Goal: Register for event/course

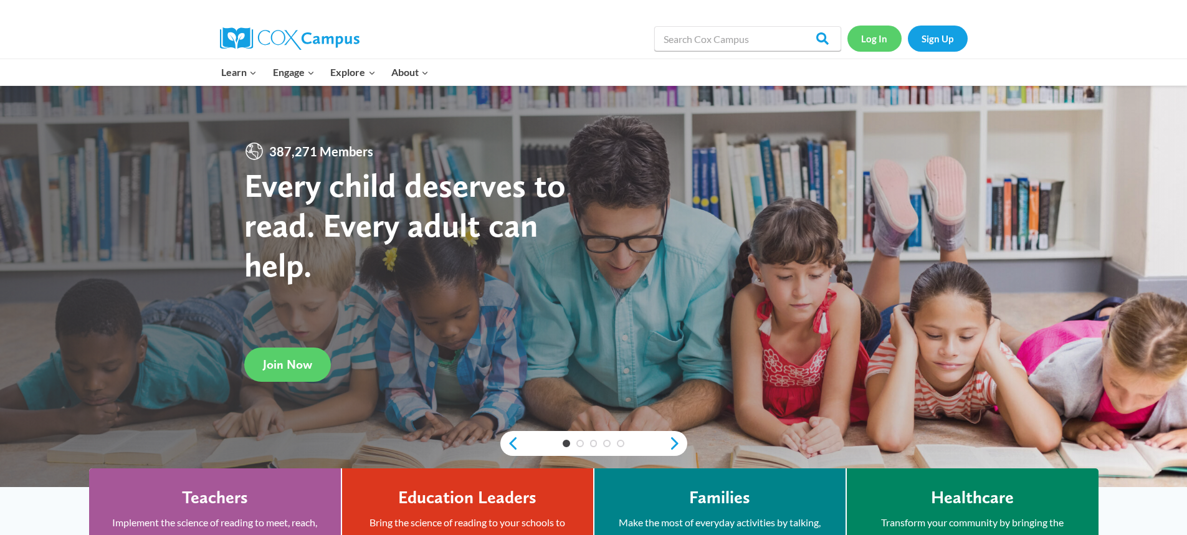
click at [875, 34] on link "Log In" at bounding box center [874, 39] width 54 height 26
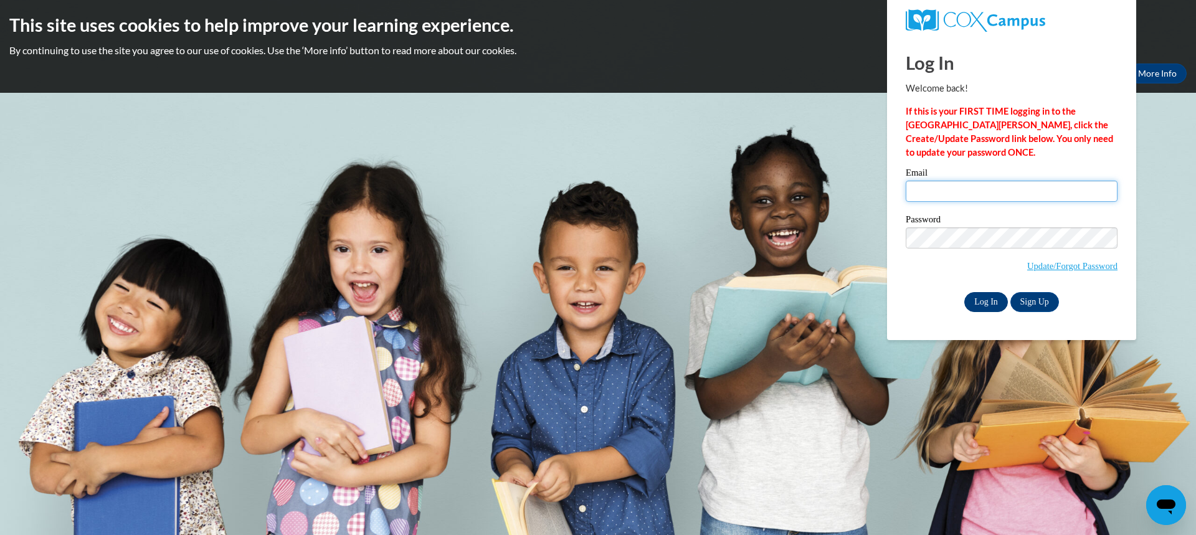
type input "[EMAIL_ADDRESS][PERSON_NAME][DOMAIN_NAME]"
click at [991, 297] on input "Log In" at bounding box center [987, 302] width 44 height 20
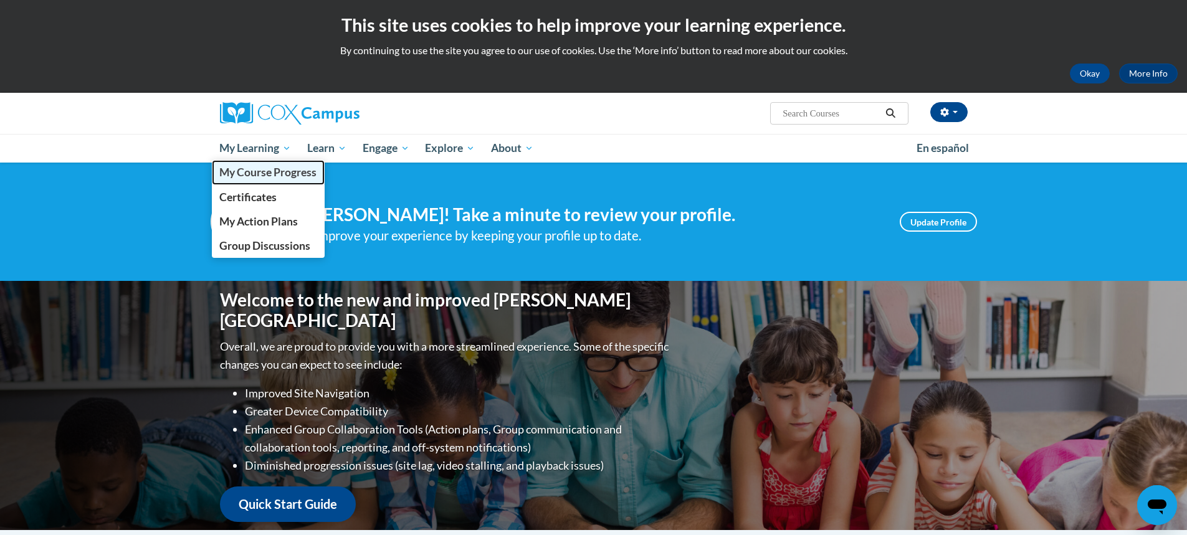
click at [258, 179] on link "My Course Progress" at bounding box center [268, 172] width 113 height 24
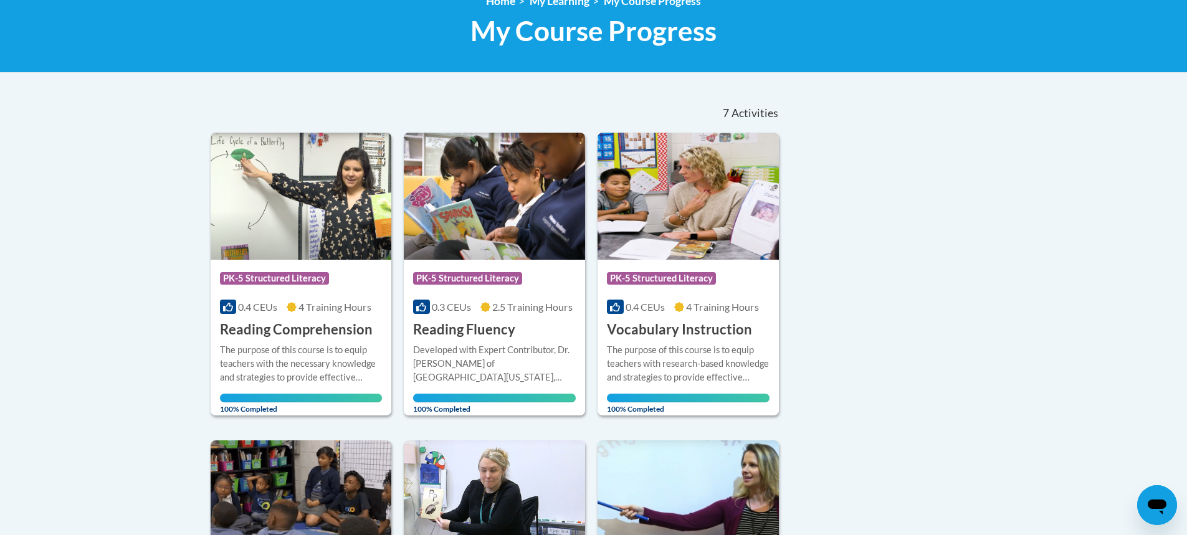
scroll to position [62, 0]
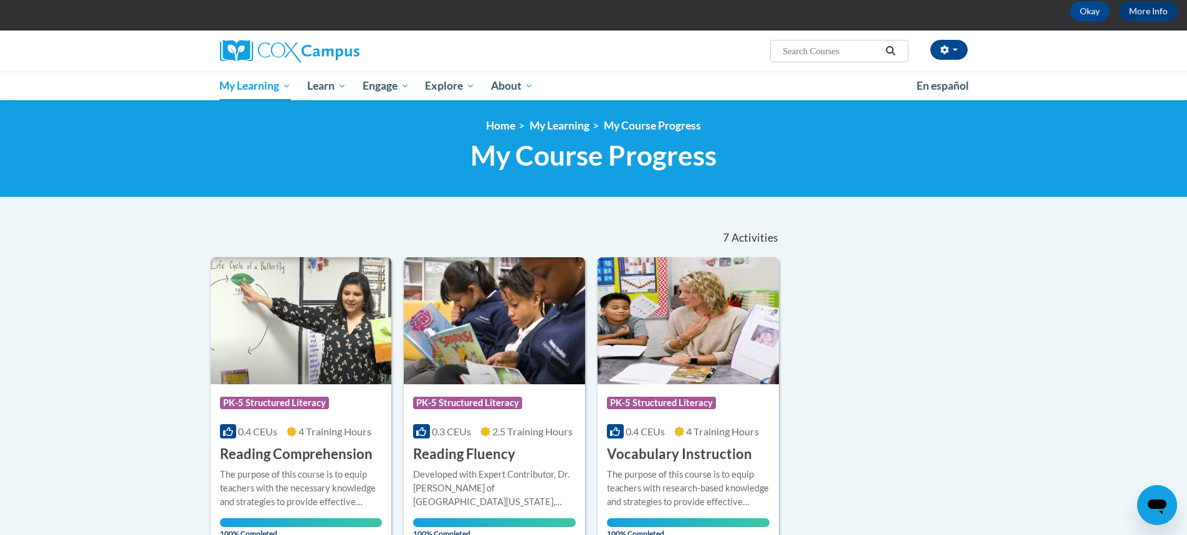
click at [845, 47] on input "Search..." at bounding box center [831, 51] width 100 height 15
type input "middle"
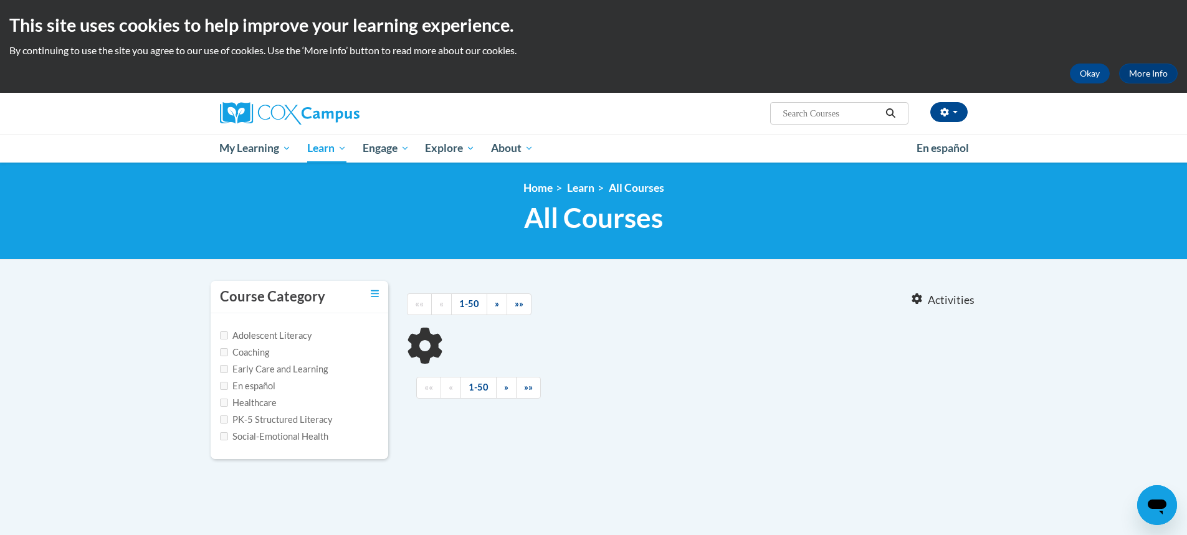
type input "middle"
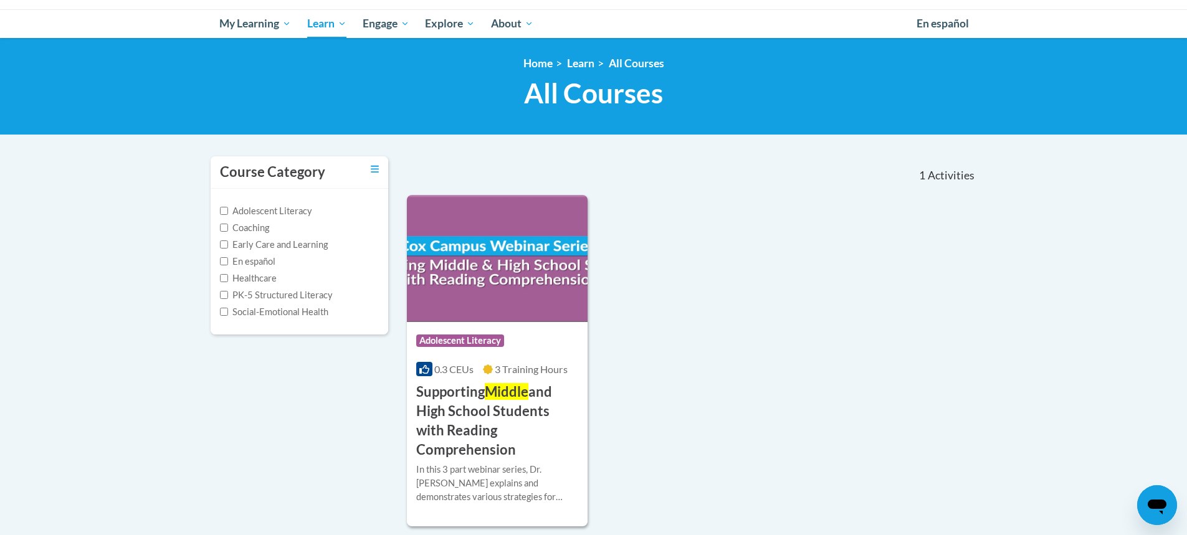
scroll to position [187, 0]
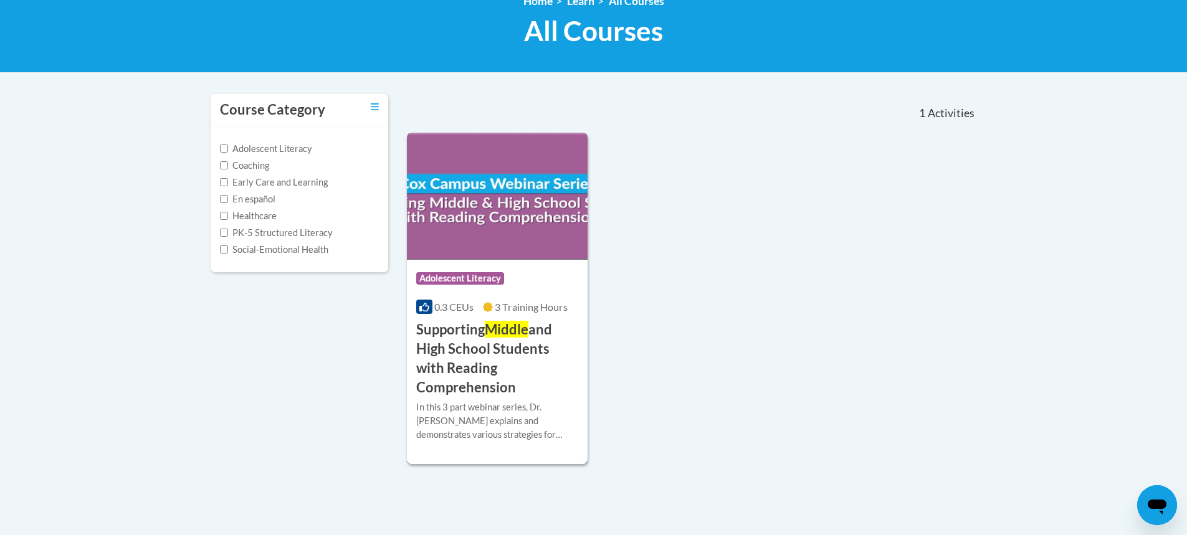
click at [518, 248] on img at bounding box center [497, 196] width 181 height 127
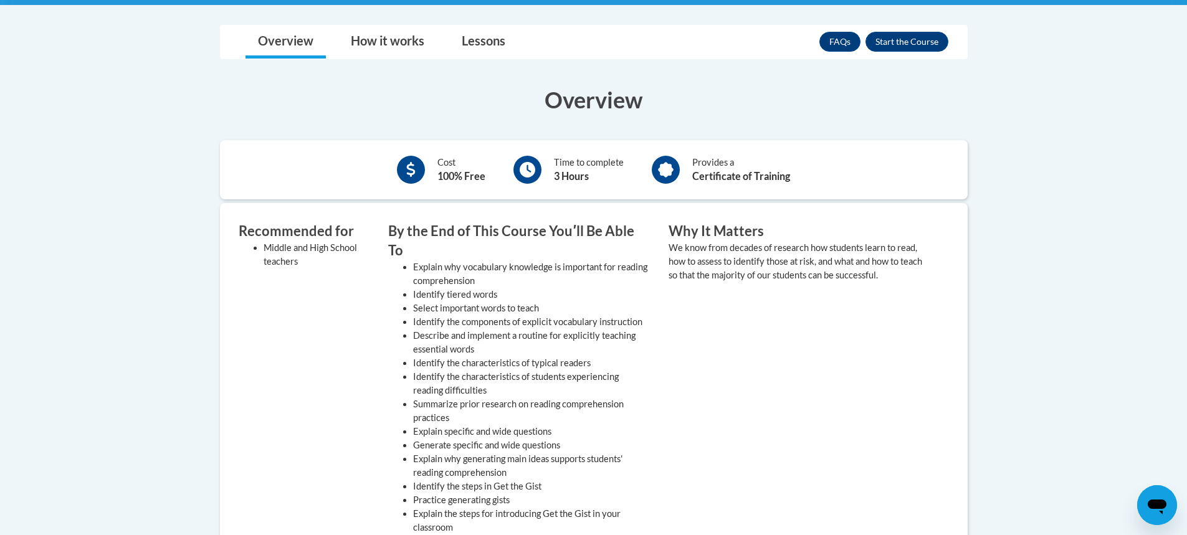
scroll to position [187, 0]
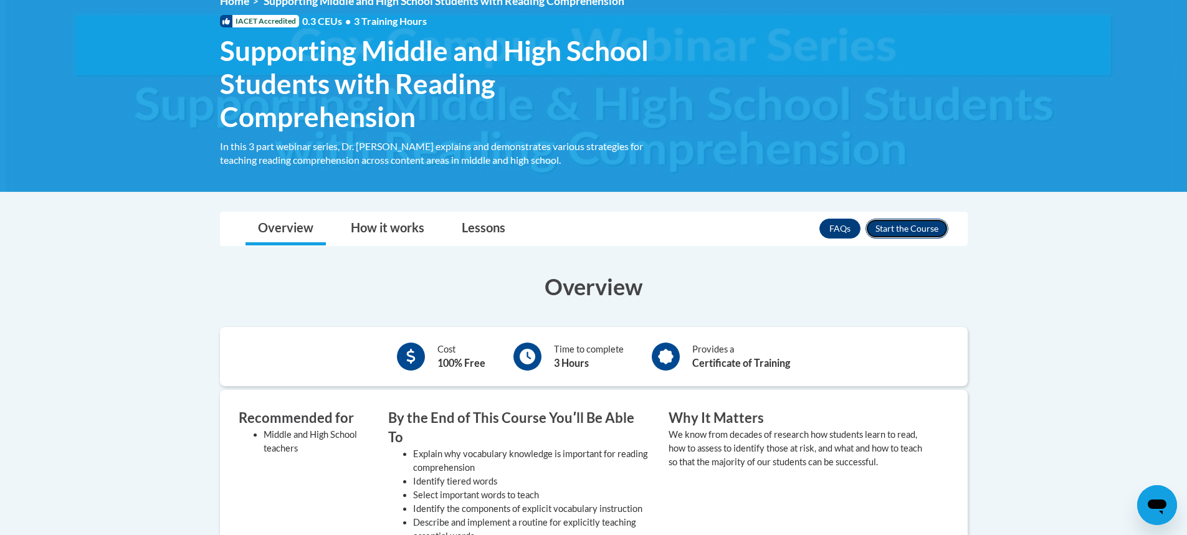
click at [912, 231] on button "Enroll" at bounding box center [906, 229] width 83 height 20
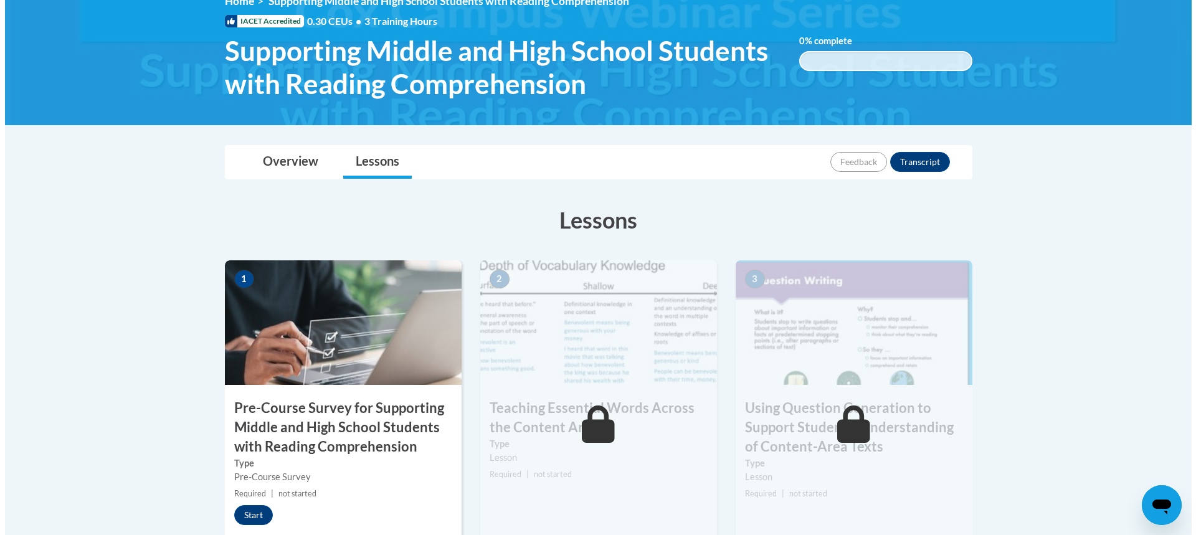
scroll to position [249, 0]
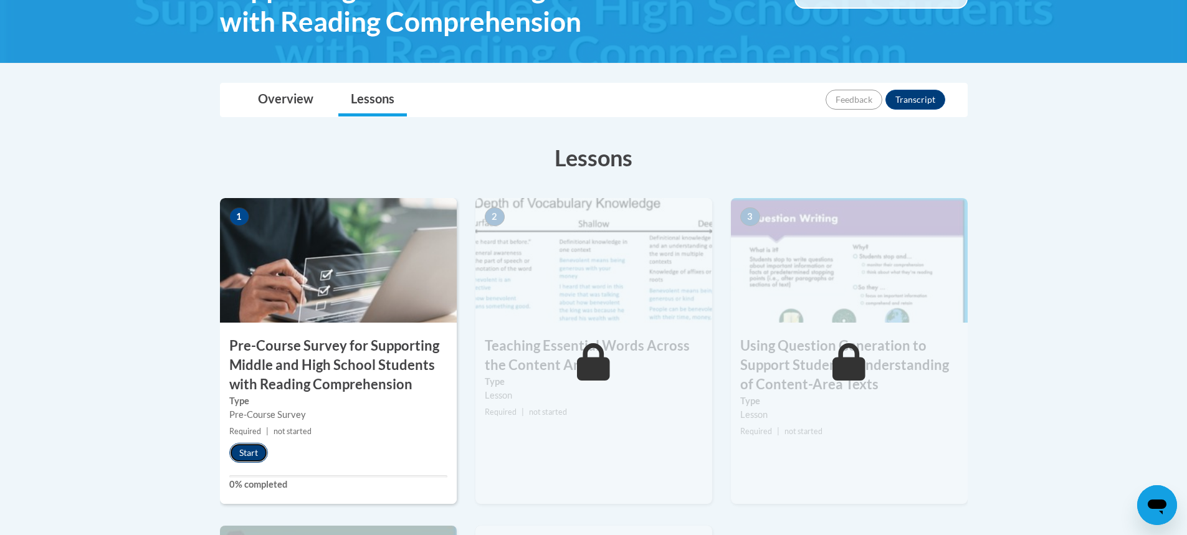
click at [260, 461] on button "Start" at bounding box center [248, 453] width 39 height 20
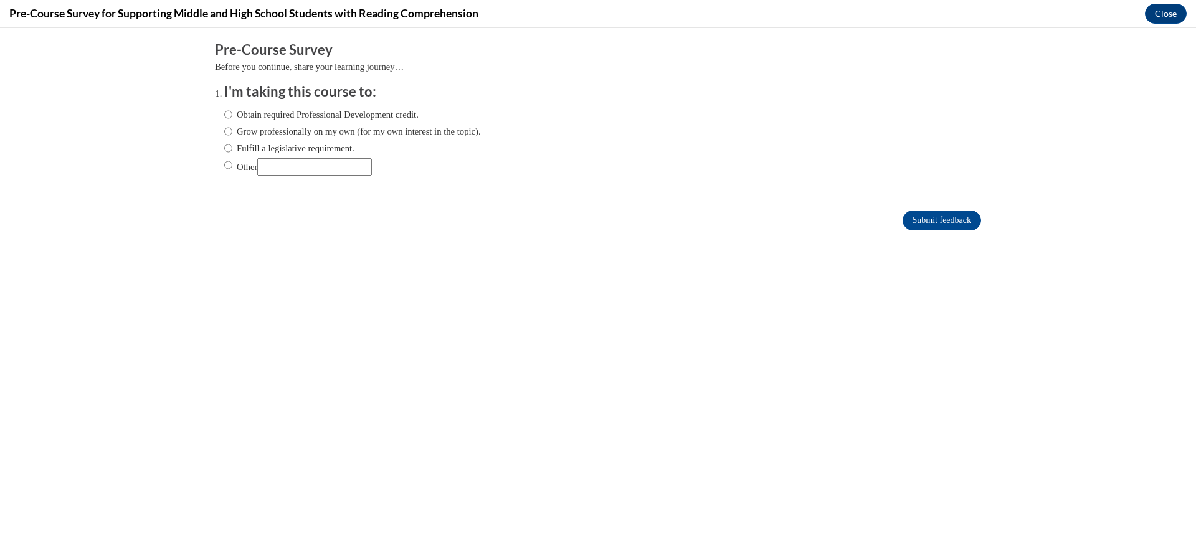
scroll to position [0, 0]
click at [387, 113] on label "Obtain required Professional Development credit." at bounding box center [321, 115] width 194 height 14
click at [232, 113] on input "Obtain required Professional Development credit." at bounding box center [228, 115] width 8 height 14
radio input "true"
click at [929, 224] on input "Submit feedback" at bounding box center [942, 221] width 79 height 20
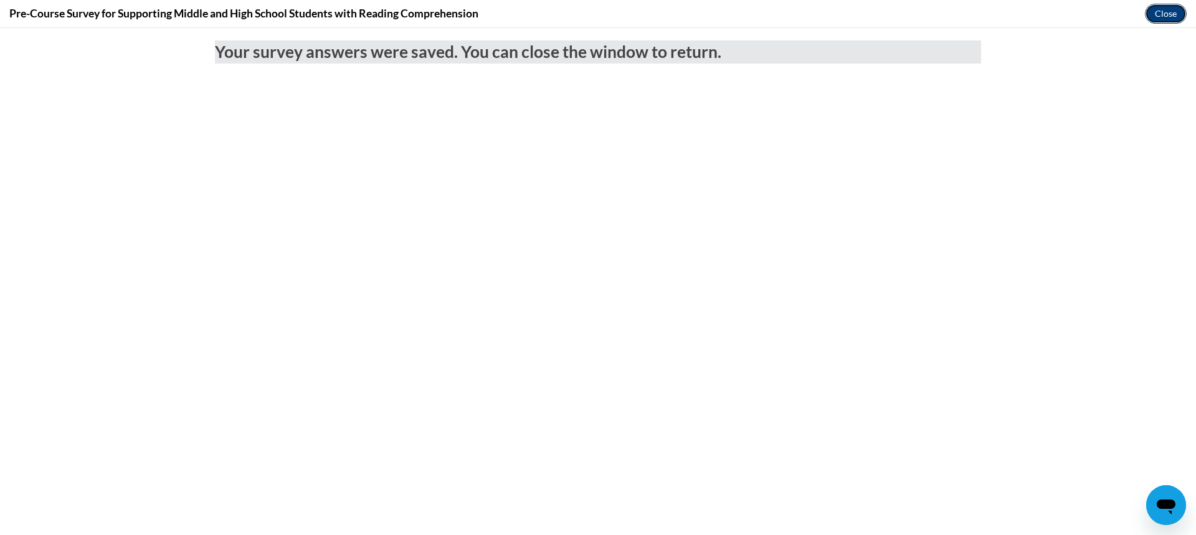
click at [1173, 17] on button "Close" at bounding box center [1166, 14] width 42 height 20
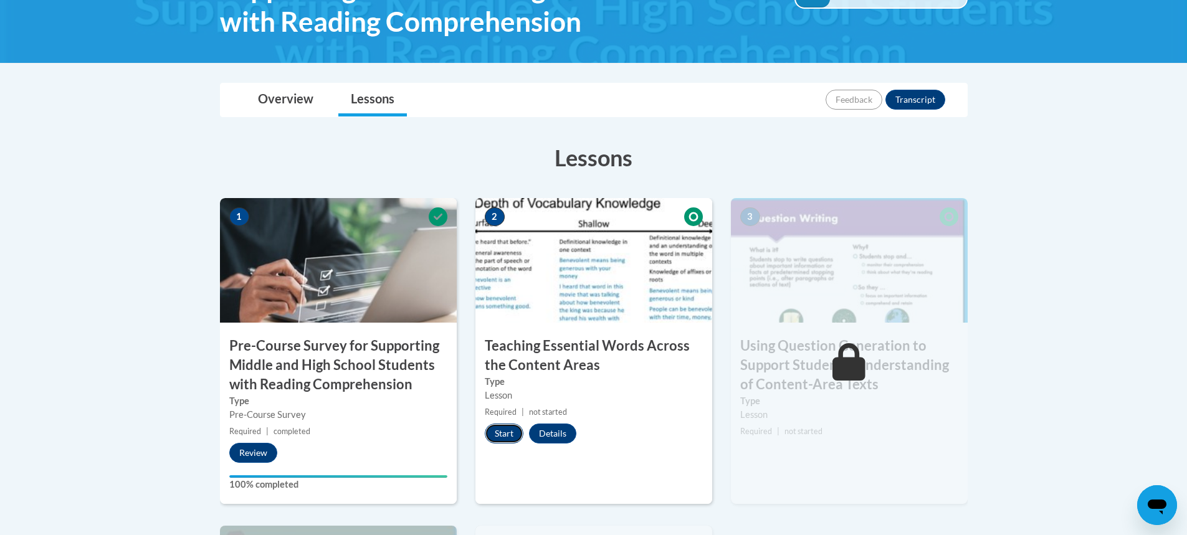
click at [500, 438] on button "Start" at bounding box center [504, 434] width 39 height 20
